Goal: Find specific page/section: Find specific page/section

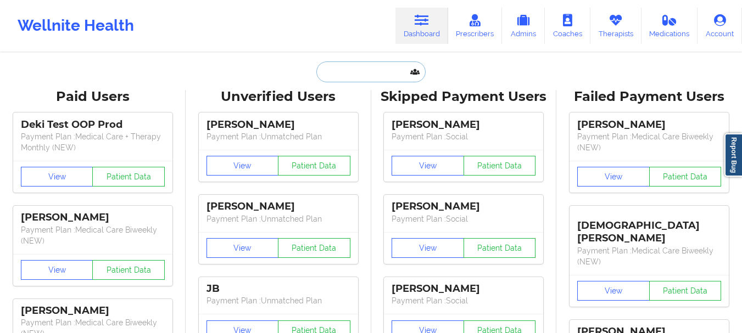
click at [346, 68] on input "text" at bounding box center [370, 71] width 109 height 21
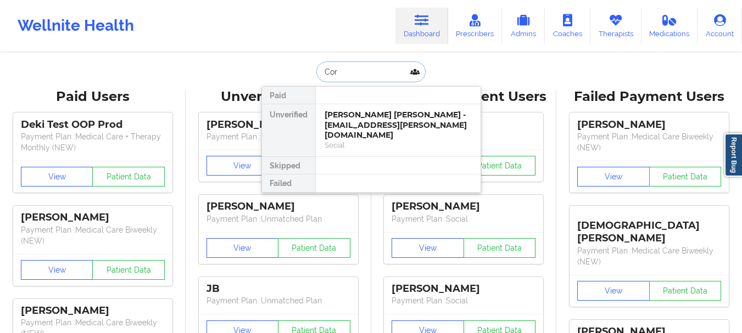
type input "[PERSON_NAME]"
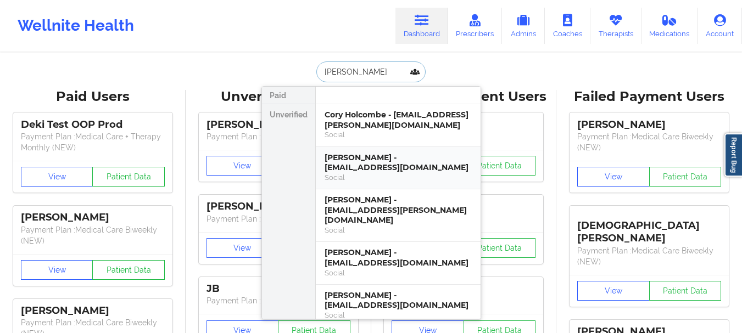
click at [372, 180] on div "Social" at bounding box center [398, 177] width 147 height 9
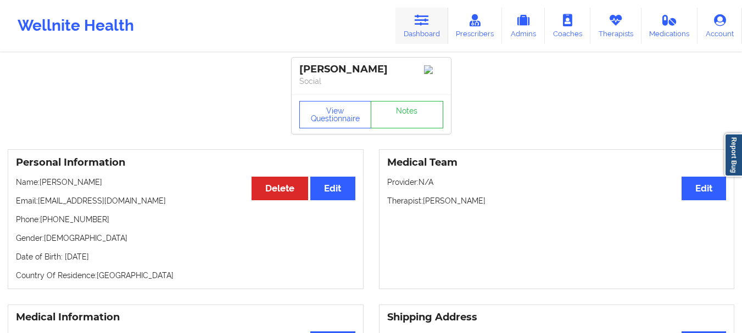
click at [421, 22] on icon at bounding box center [422, 20] width 14 height 12
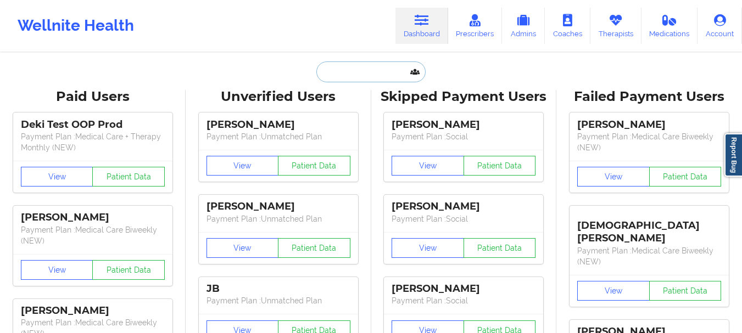
click at [380, 67] on input "text" at bounding box center [370, 71] width 109 height 21
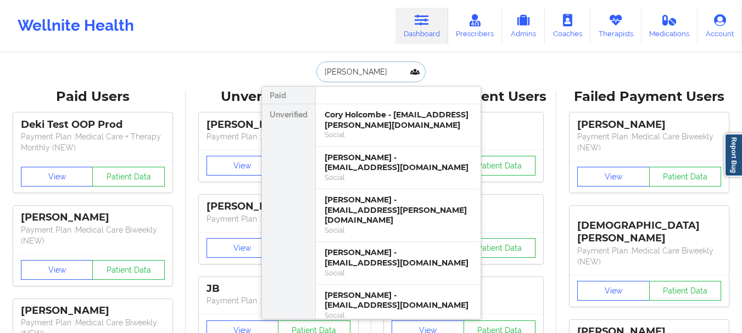
type input "[PERSON_NAME]"
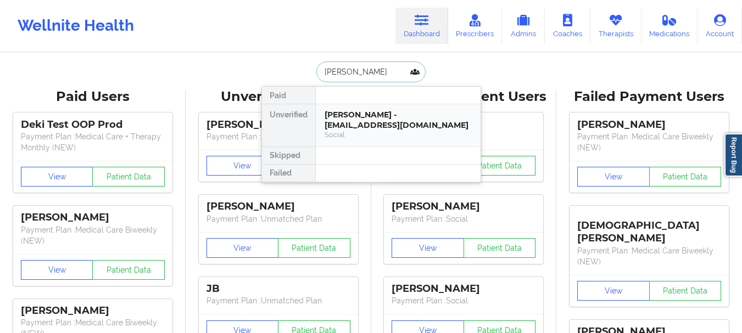
click at [357, 140] on div "[PERSON_NAME] - [EMAIL_ADDRESS][DOMAIN_NAME] Social" at bounding box center [398, 125] width 165 height 42
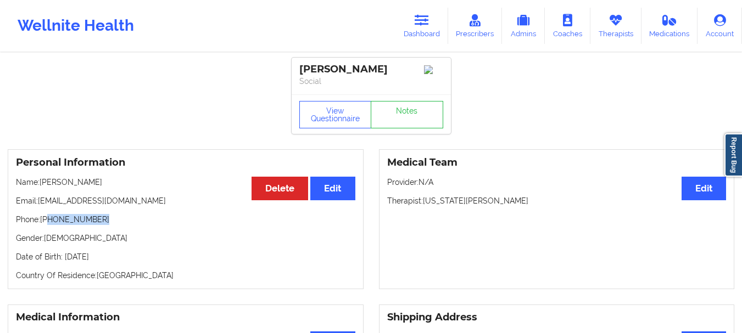
drag, startPoint x: 99, startPoint y: 226, endPoint x: 48, endPoint y: 226, distance: 51.1
click at [48, 225] on p "Phone: [PHONE_NUMBER]" at bounding box center [185, 219] width 339 height 11
copy p "[PHONE_NUMBER]"
click at [591, 30] on link "Therapists" at bounding box center [615, 26] width 51 height 36
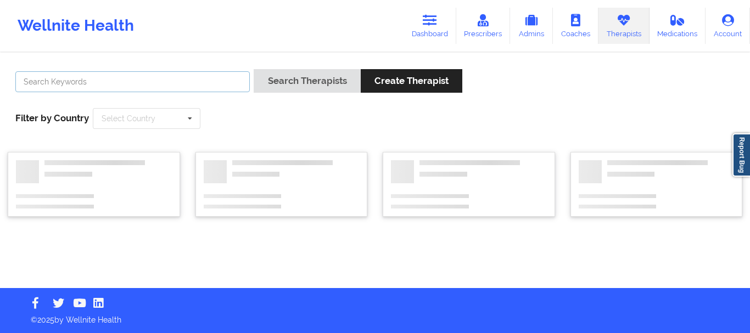
click at [69, 85] on input "text" at bounding box center [132, 81] width 234 height 21
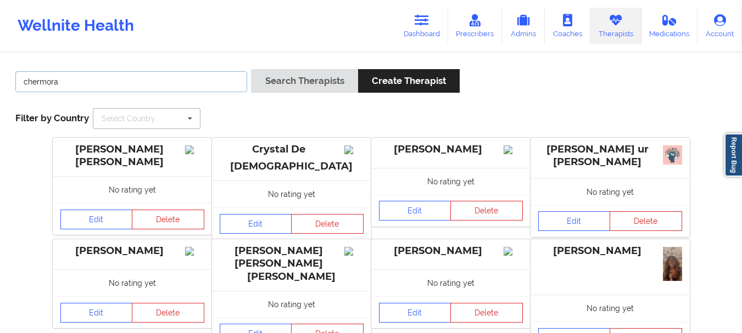
type input "[PERSON_NAME]"
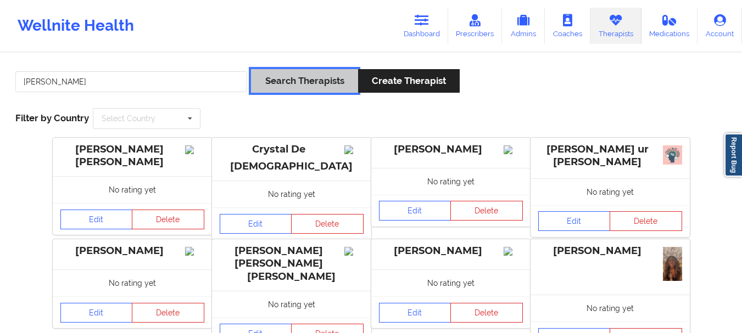
click at [327, 83] on button "Search Therapists" at bounding box center [304, 81] width 107 height 24
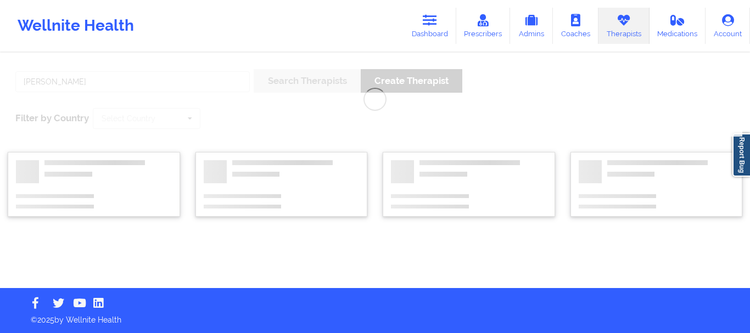
click at [303, 80] on div "chermora [PERSON_NAME] Search Therapists Create Therapist Filter by Country Sel…" at bounding box center [375, 171] width 750 height 234
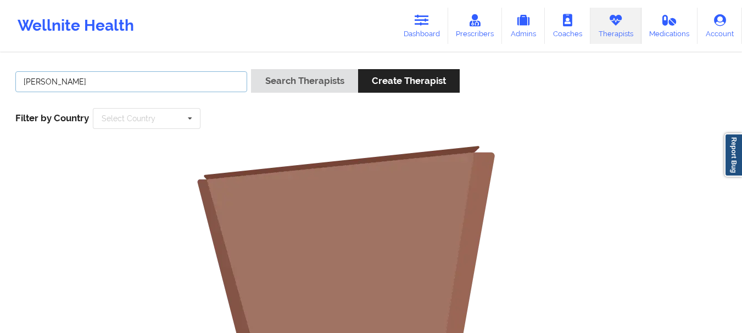
click at [143, 87] on input "[PERSON_NAME]" at bounding box center [131, 81] width 232 height 21
type input "chermora"
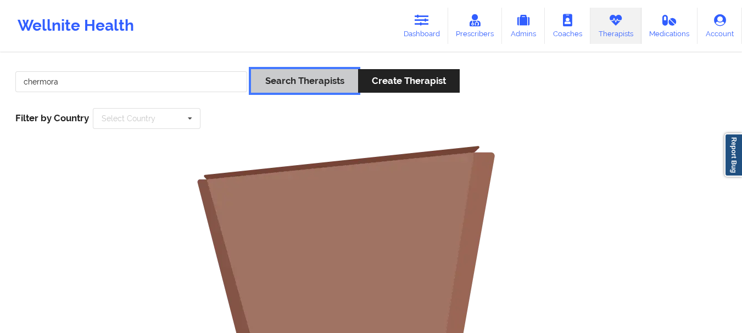
click at [311, 80] on button "Search Therapists" at bounding box center [304, 81] width 107 height 24
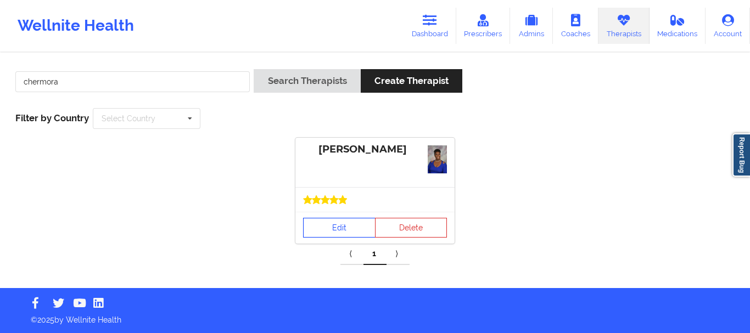
click at [329, 229] on link "Edit" at bounding box center [339, 228] width 72 height 20
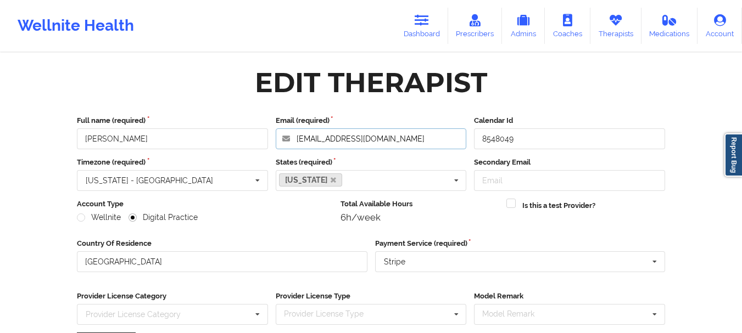
drag, startPoint x: 436, startPoint y: 142, endPoint x: 269, endPoint y: 142, distance: 166.9
click at [269, 142] on div "Full name (required) [PERSON_NAME] Email (required) [EMAIL_ADDRESS][DOMAIN_NAME…" at bounding box center [371, 132] width 596 height 34
